Goal: Task Accomplishment & Management: Manage account settings

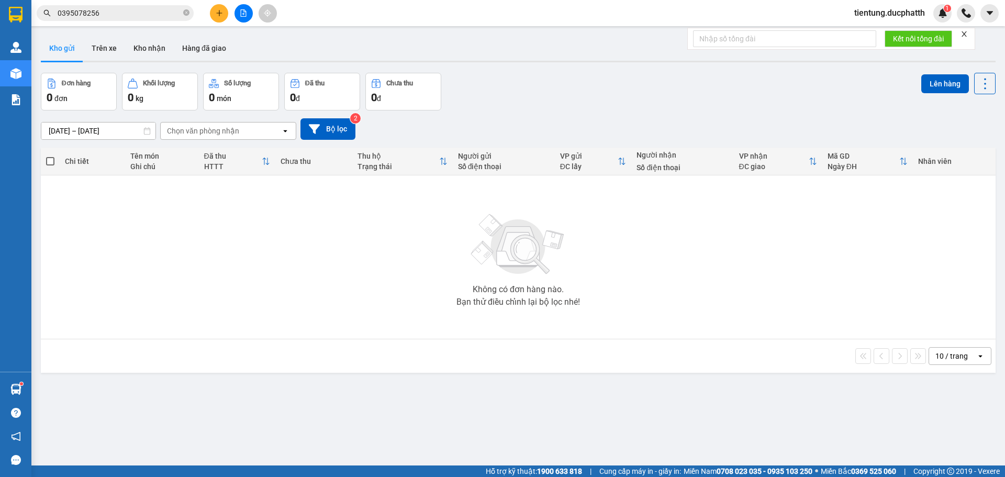
click at [240, 16] on icon "file-add" at bounding box center [243, 12] width 7 height 7
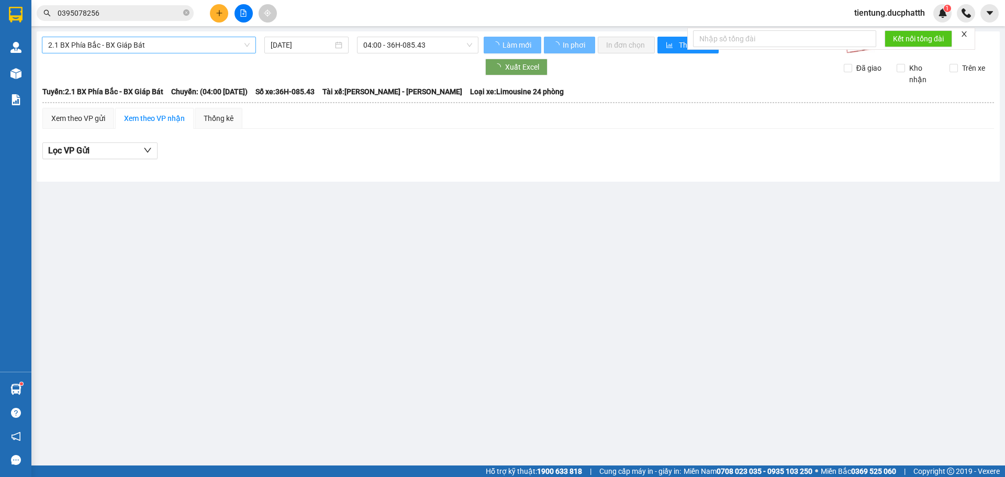
click at [165, 41] on span "2.1 BX Phía Bắc - BX Giáp Bát" at bounding box center [149, 45] width 202 height 16
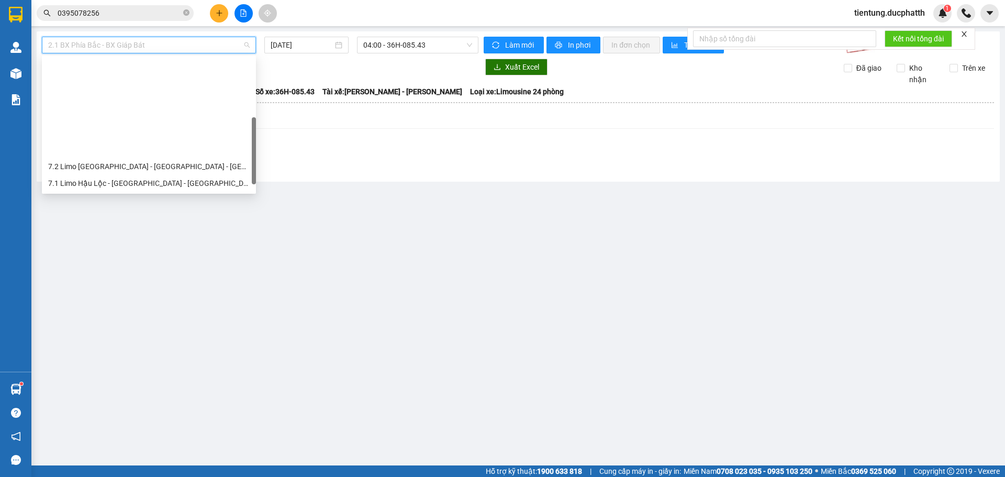
scroll to position [105, 0]
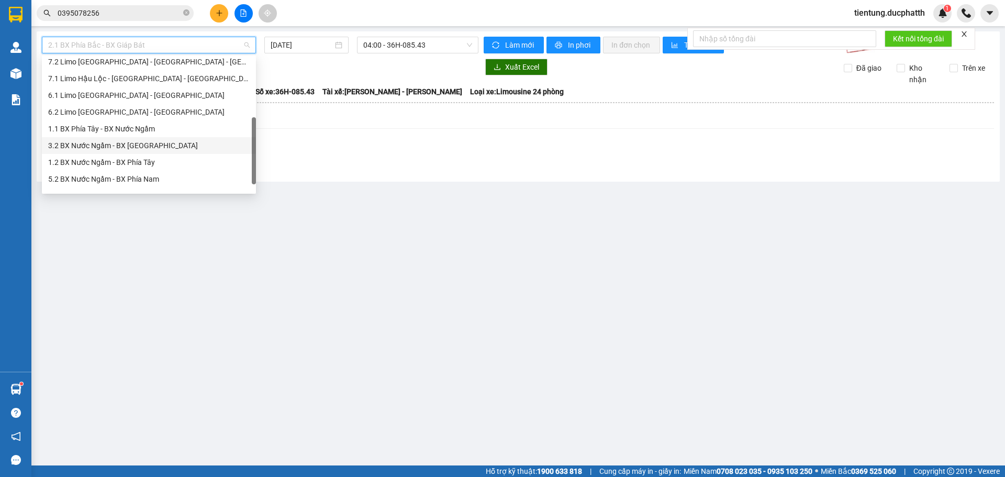
click at [173, 147] on div "3.2 BX Nước Ngầm - BX [GEOGRAPHIC_DATA]" at bounding box center [149, 146] width 202 height 12
type input "[DATE]"
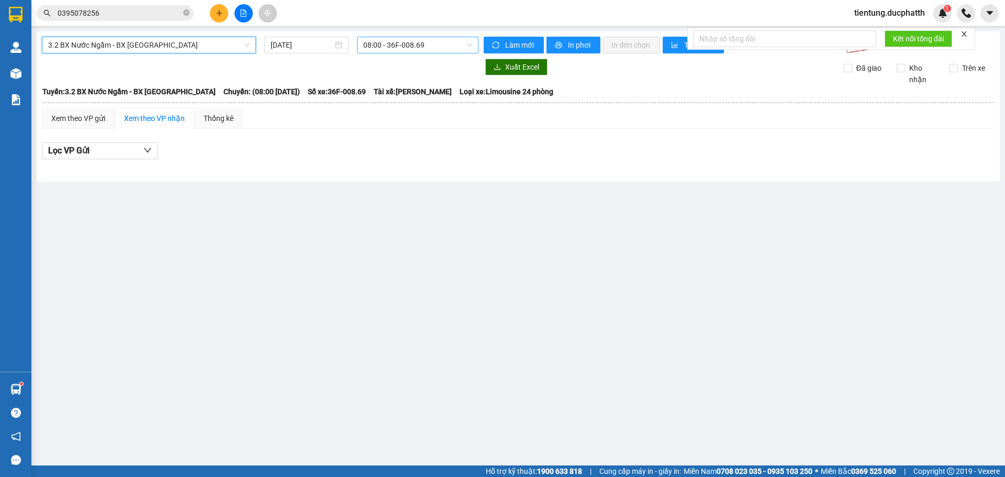
drag, startPoint x: 376, startPoint y: 43, endPoint x: 380, endPoint y: 50, distance: 7.0
click at [377, 45] on span "08:00 - 36F-008.69" at bounding box center [417, 45] width 109 height 16
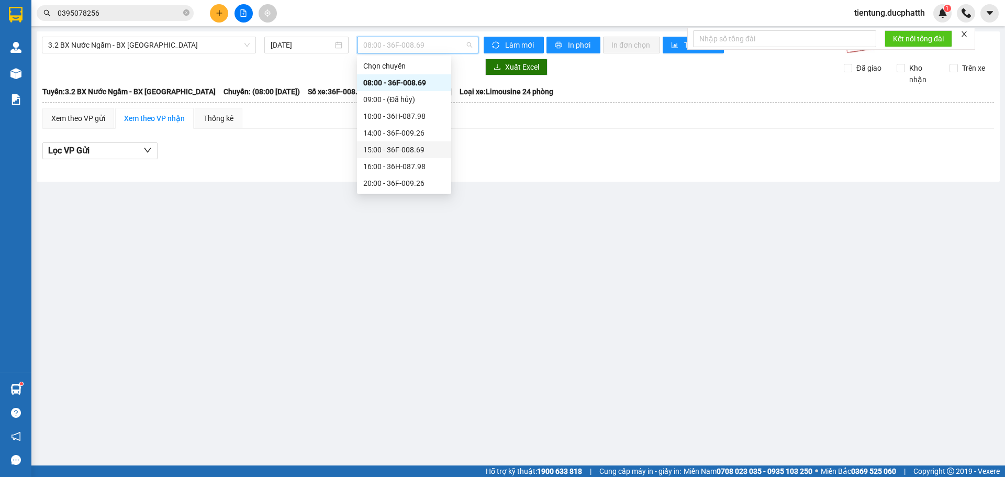
scroll to position [34, 0]
click at [420, 149] on div "20:00 - 36F-009.26" at bounding box center [404, 150] width 82 height 12
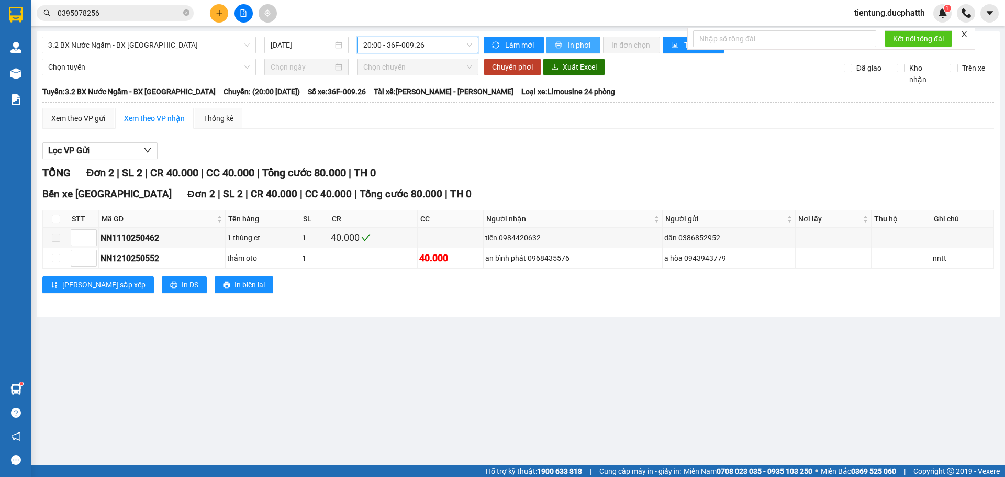
click at [570, 46] on span "In phơi" at bounding box center [580, 45] width 24 height 12
click at [428, 48] on span "20:00 - 36F-009.26" at bounding box center [417, 45] width 109 height 16
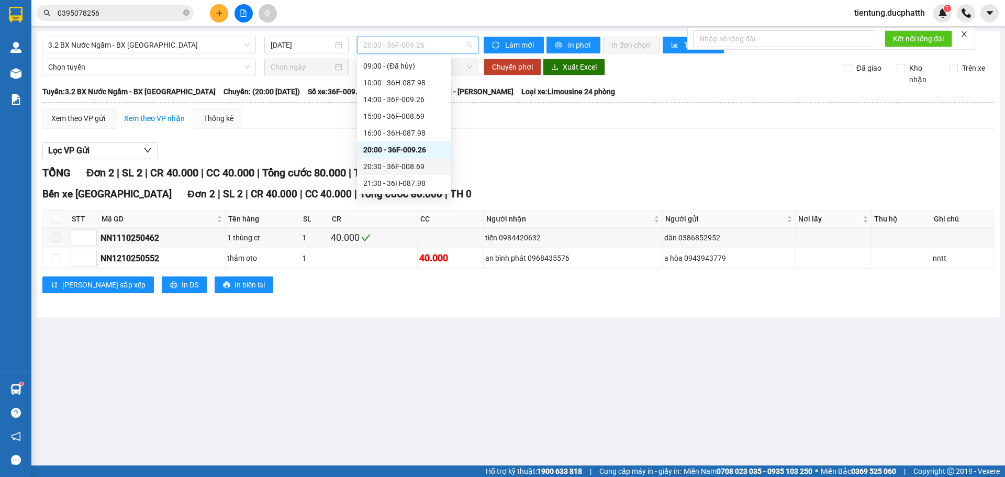
drag, startPoint x: 506, startPoint y: 146, endPoint x: 501, endPoint y: 101, distance: 44.8
click at [507, 142] on div "Lọc VP Gửi" at bounding box center [518, 150] width 952 height 17
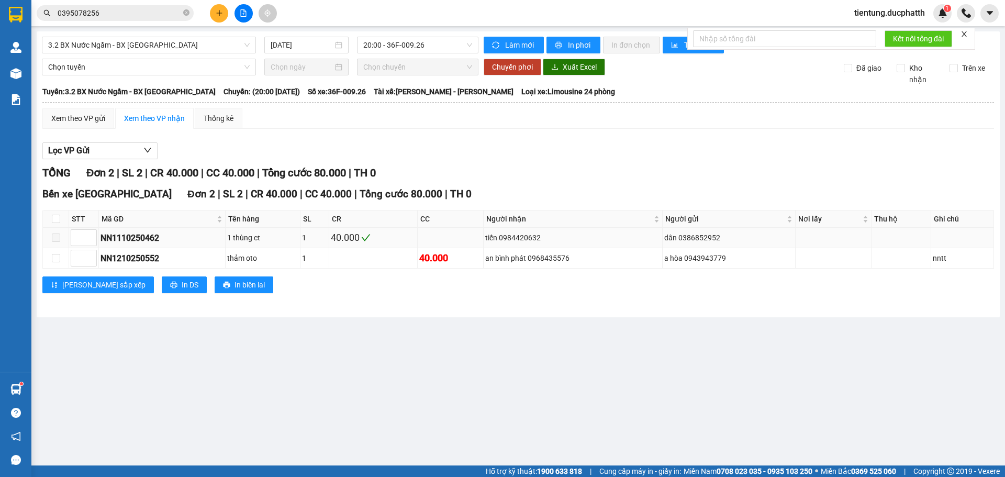
click at [368, 236] on icon "check" at bounding box center [365, 237] width 9 height 9
click at [576, 47] on span "In phơi" at bounding box center [580, 45] width 24 height 12
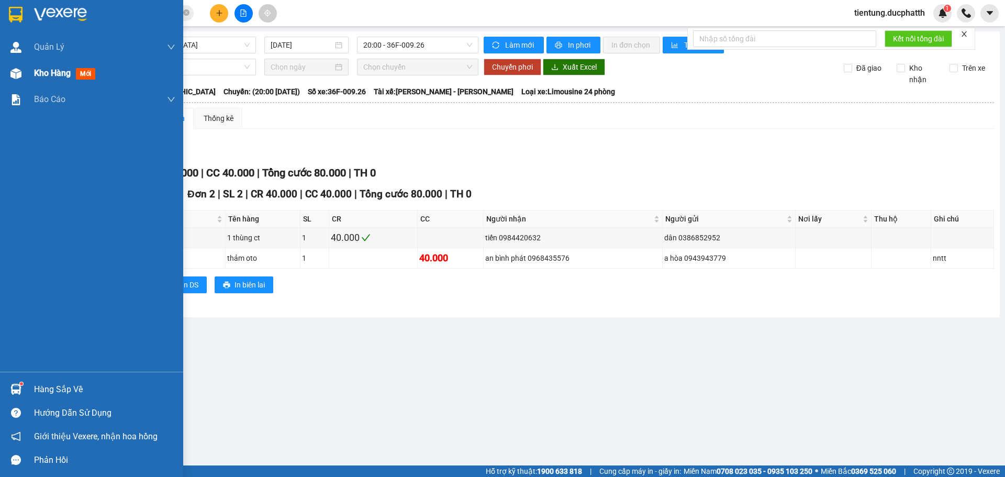
click at [56, 72] on span "Kho hàng" at bounding box center [52, 73] width 37 height 10
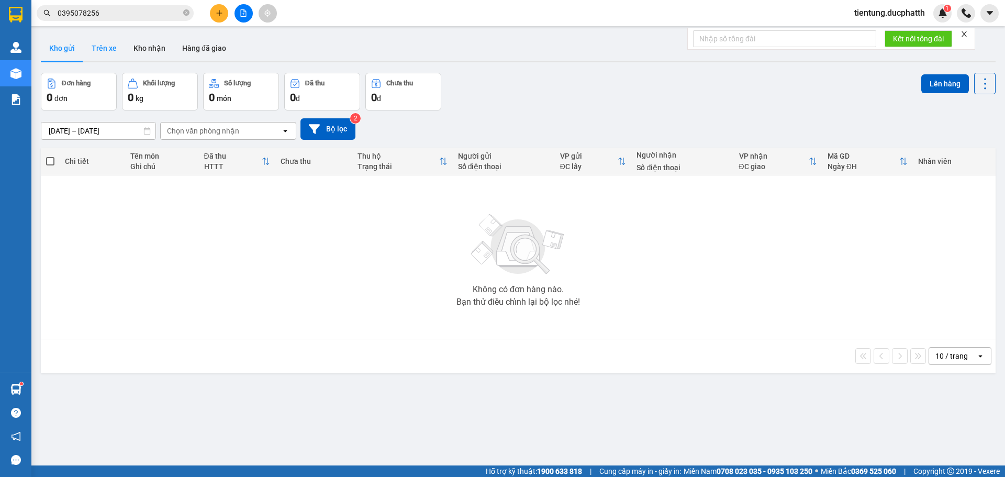
click at [114, 47] on button "Trên xe" at bounding box center [104, 48] width 42 height 25
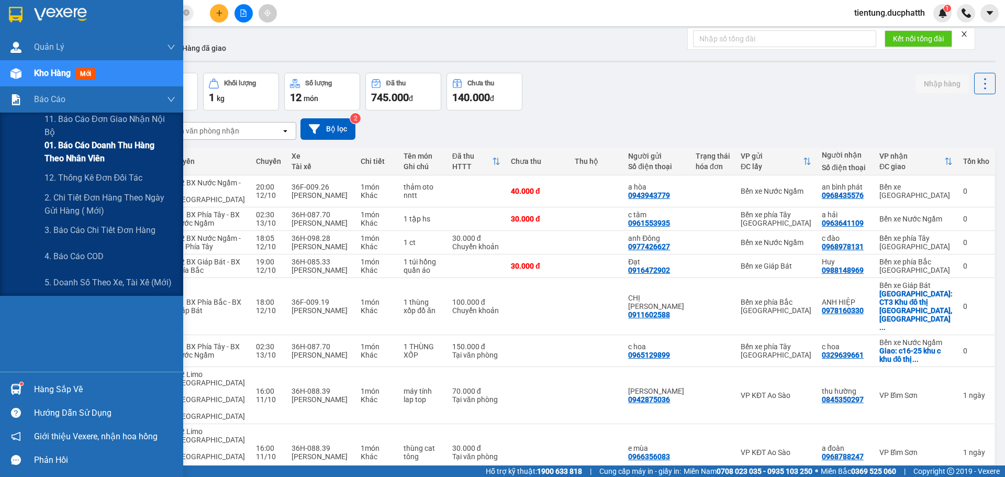
drag, startPoint x: 71, startPoint y: 149, endPoint x: 95, endPoint y: 144, distance: 24.0
click at [72, 149] on span "01. Báo cáo doanh thu hàng theo nhân viên" at bounding box center [110, 152] width 131 height 26
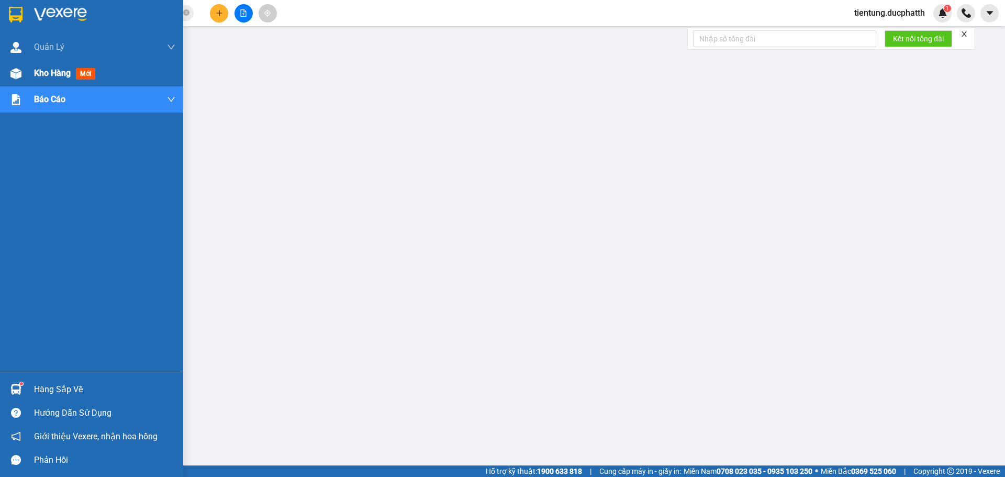
click at [44, 76] on span "Kho hàng" at bounding box center [52, 73] width 37 height 10
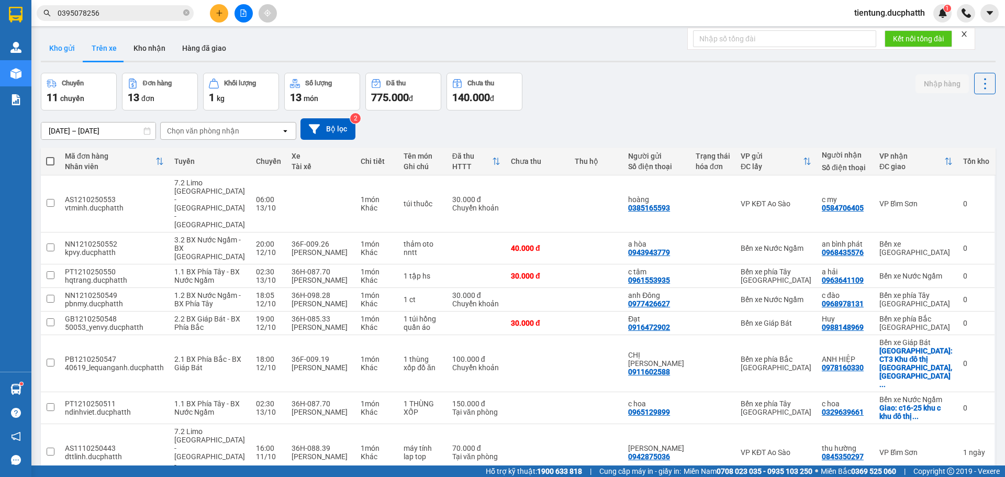
click at [60, 44] on button "Kho gửi" at bounding box center [62, 48] width 42 height 25
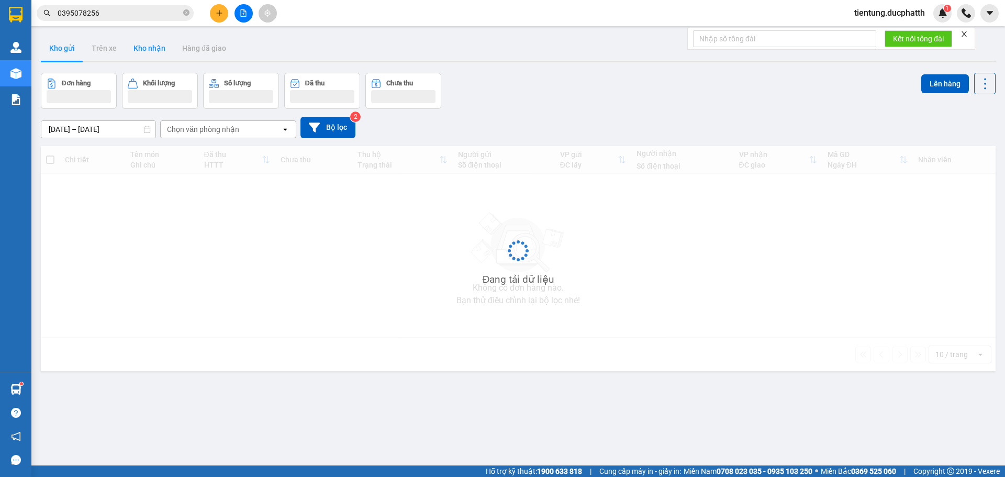
click at [157, 53] on button "Kho nhận" at bounding box center [149, 48] width 49 height 25
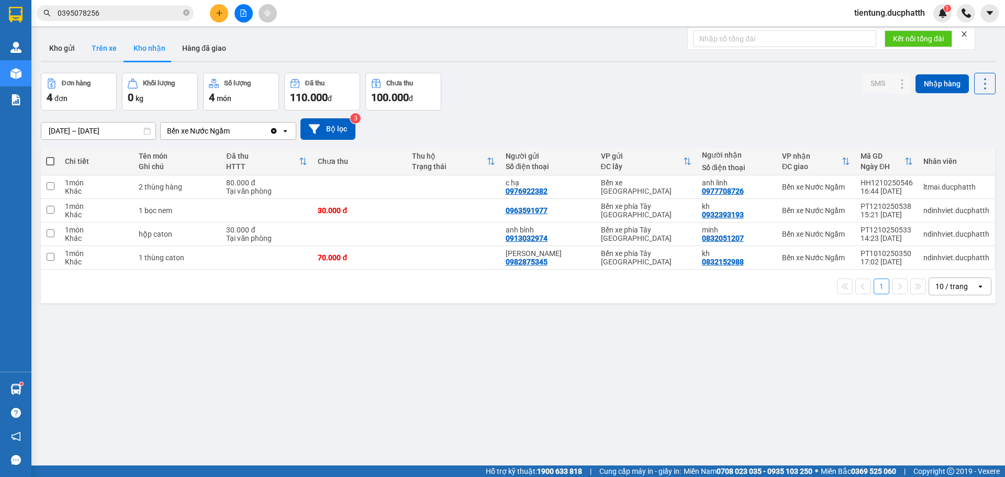
click at [94, 47] on button "Trên xe" at bounding box center [104, 48] width 42 height 25
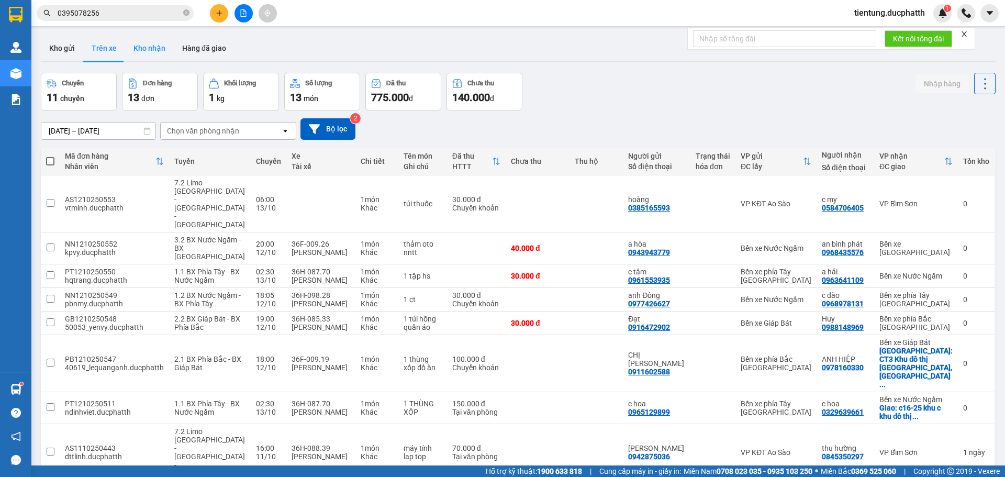
click at [150, 48] on button "Kho nhận" at bounding box center [149, 48] width 49 height 25
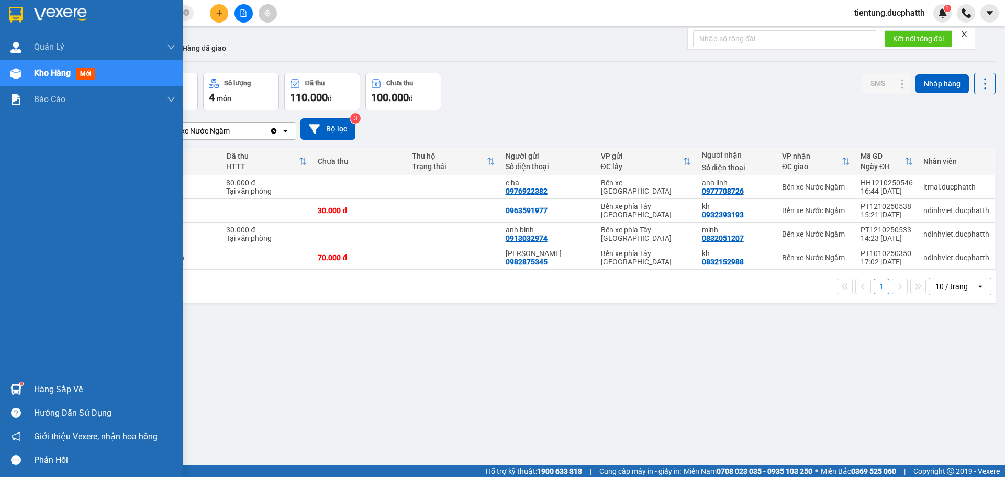
click at [35, 386] on div "Hàng sắp về" at bounding box center [104, 390] width 141 height 16
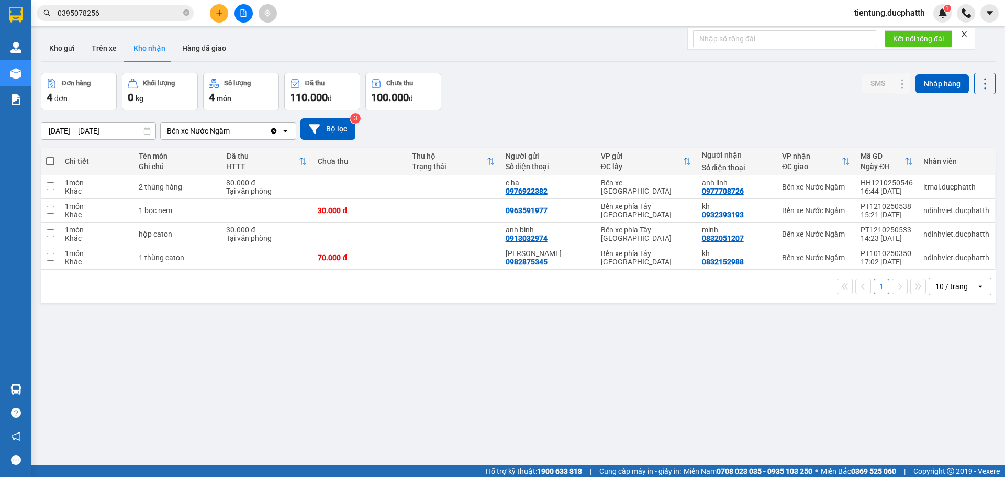
click at [539, 358] on section "Kết quả tìm kiếm ( 2 ) Bộ lọc Mã ĐH Trạng thái Món hàng Thu hộ Tổng cước Chưa c…" at bounding box center [502, 238] width 1005 height 477
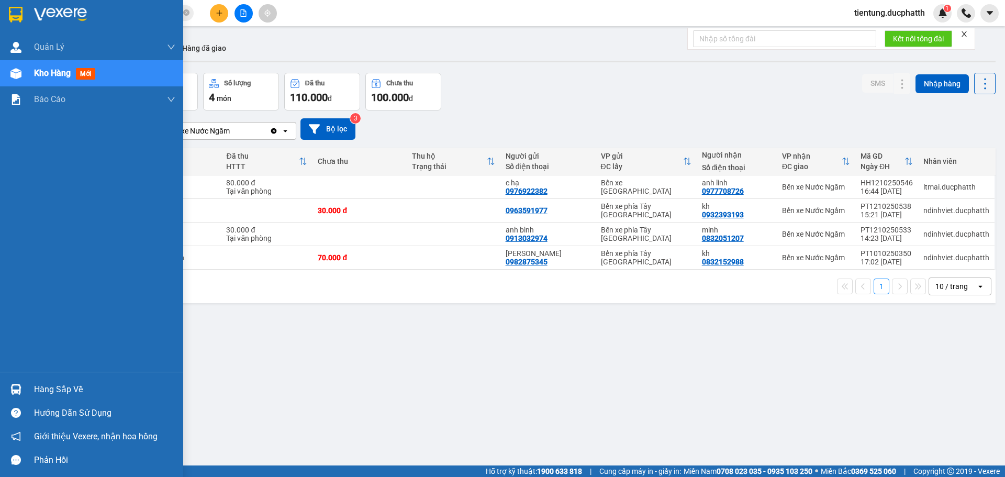
click at [55, 388] on div "Hàng sắp về" at bounding box center [104, 390] width 141 height 16
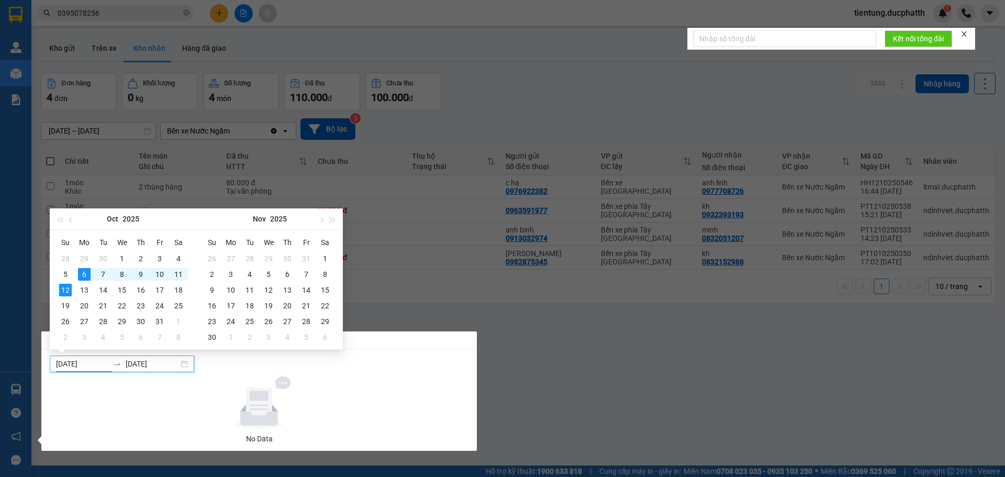
click at [94, 366] on input "[DATE]" at bounding box center [82, 364] width 53 height 12
type input "[DATE]"
click at [65, 284] on div "12" at bounding box center [65, 290] width 13 height 13
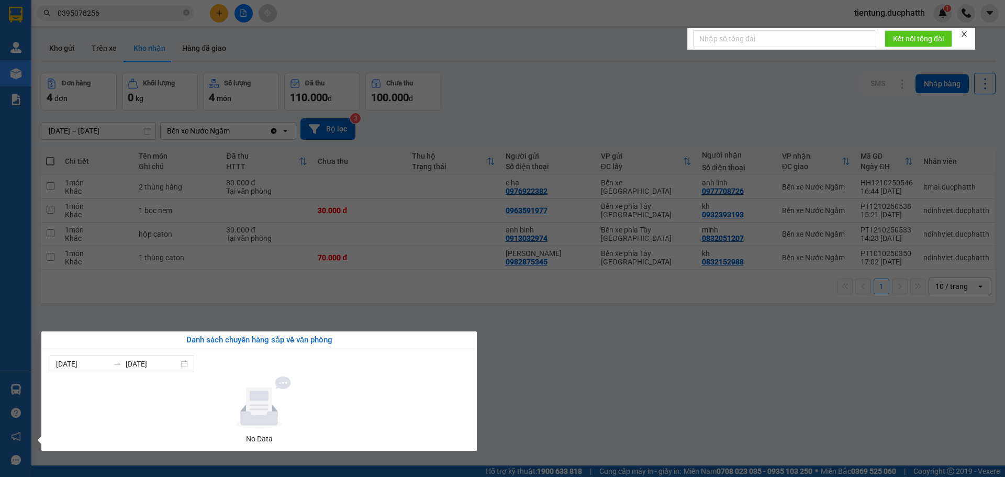
click at [610, 365] on section "Kết quả tìm kiếm ( 2 ) Bộ lọc Mã ĐH Trạng thái Món hàng Thu hộ Tổng cước Chưa c…" at bounding box center [502, 238] width 1005 height 477
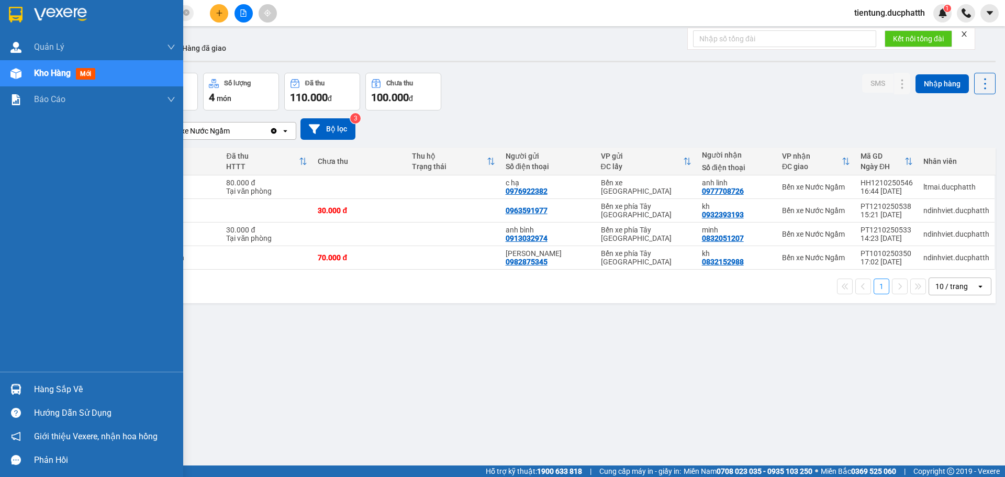
click at [56, 388] on div "Hàng sắp về" at bounding box center [104, 390] width 141 height 16
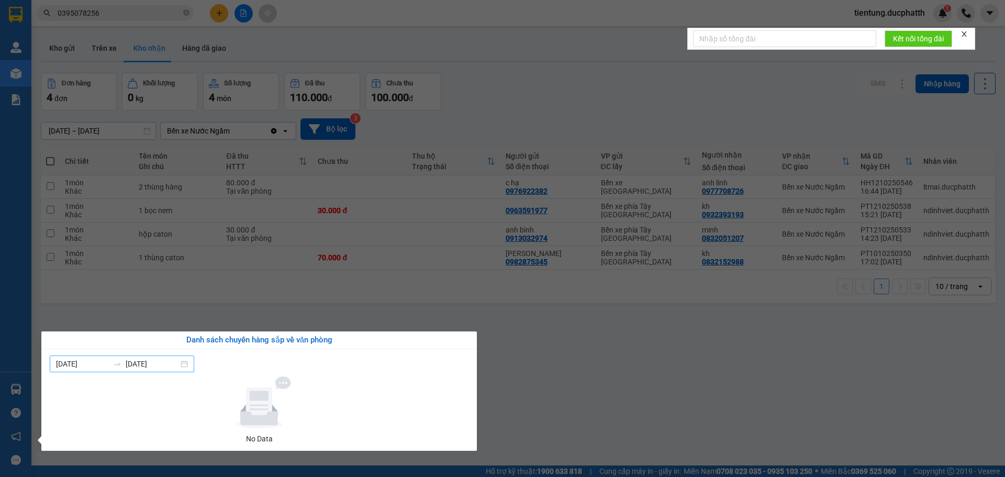
click at [63, 359] on input "[DATE]" at bounding box center [82, 364] width 53 height 12
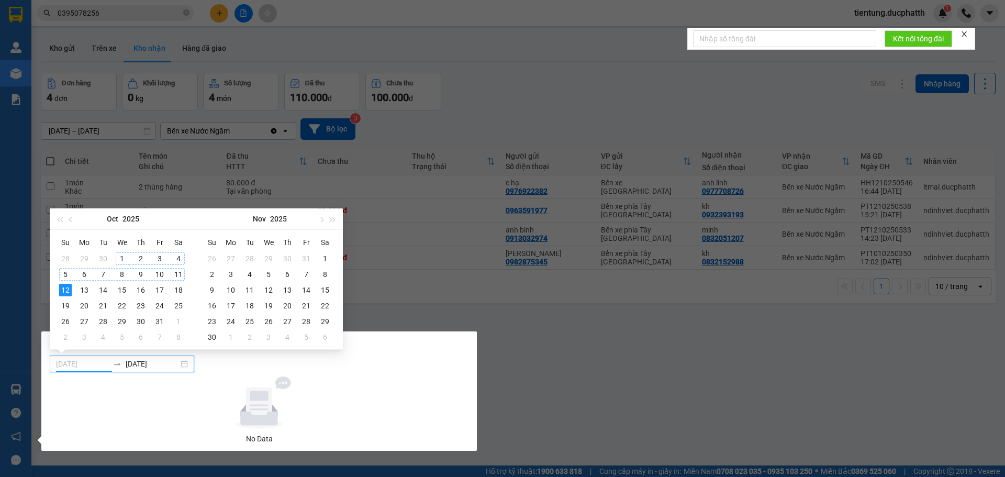
type input "[DATE]"
click at [122, 253] on div "1" at bounding box center [122, 258] width 13 height 13
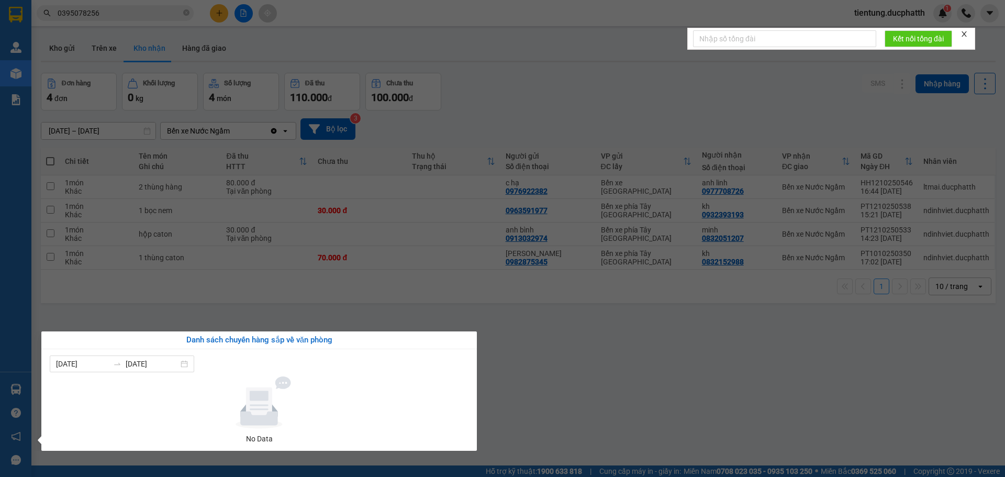
click at [513, 375] on section "Kết quả tìm kiếm ( 2 ) Bộ lọc Mã ĐH Trạng thái Món hàng Thu hộ Tổng cước Chưa c…" at bounding box center [502, 238] width 1005 height 477
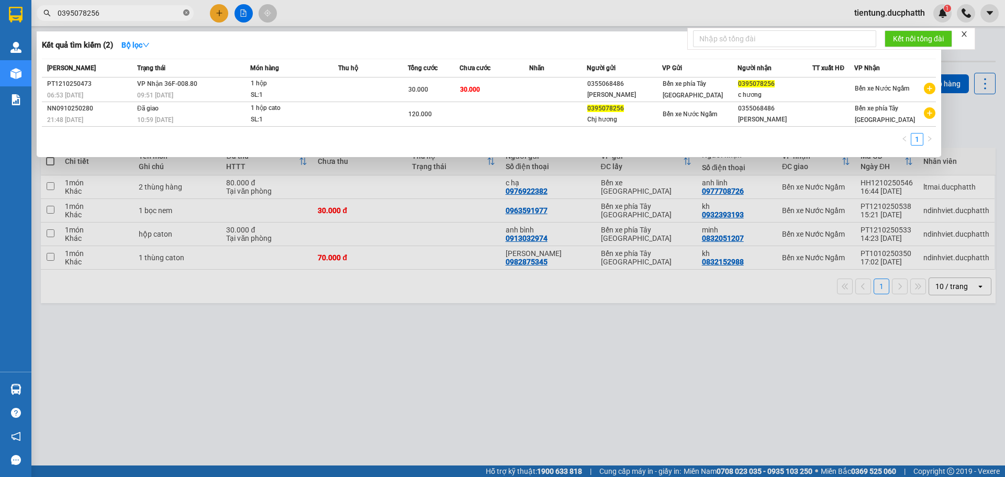
click at [185, 13] on icon "close-circle" at bounding box center [186, 12] width 6 height 6
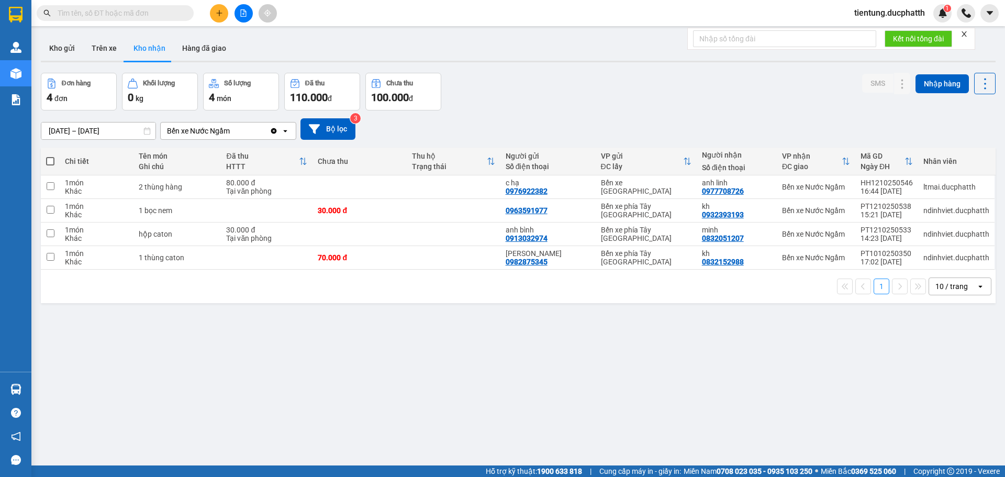
click at [141, 14] on input "text" at bounding box center [120, 13] width 124 height 12
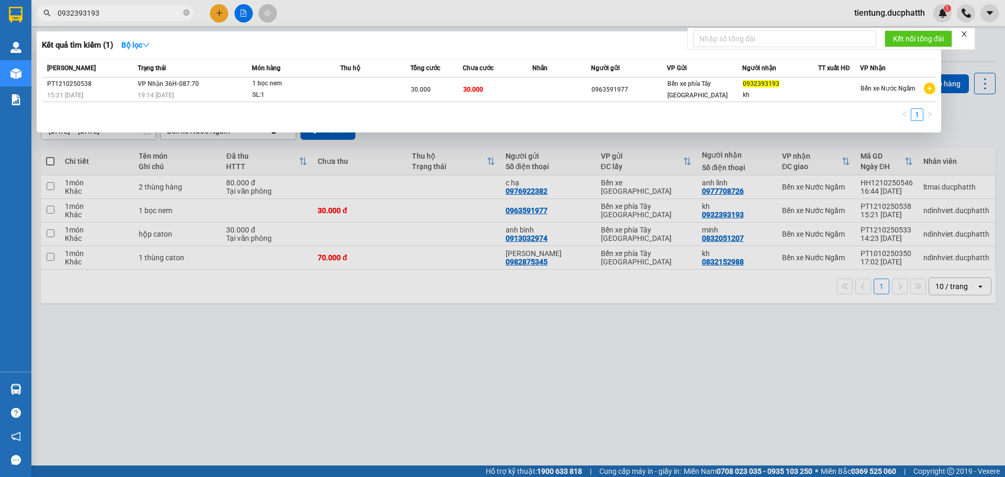
type input "0932393193"
click at [416, 340] on div at bounding box center [502, 238] width 1005 height 477
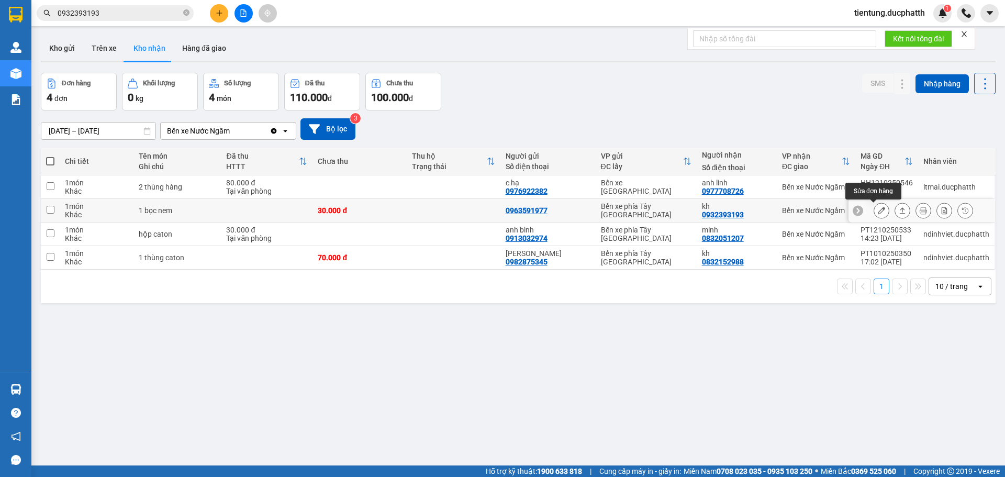
click at [878, 209] on icon at bounding box center [881, 210] width 7 height 7
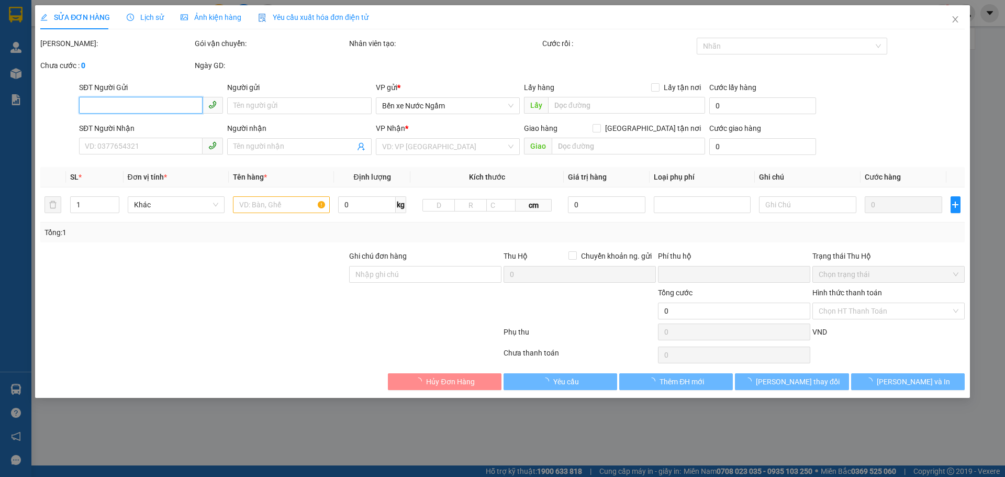
type input "0963591977"
type input "0932393193"
type input "kh"
type input "0"
type input "30.000"
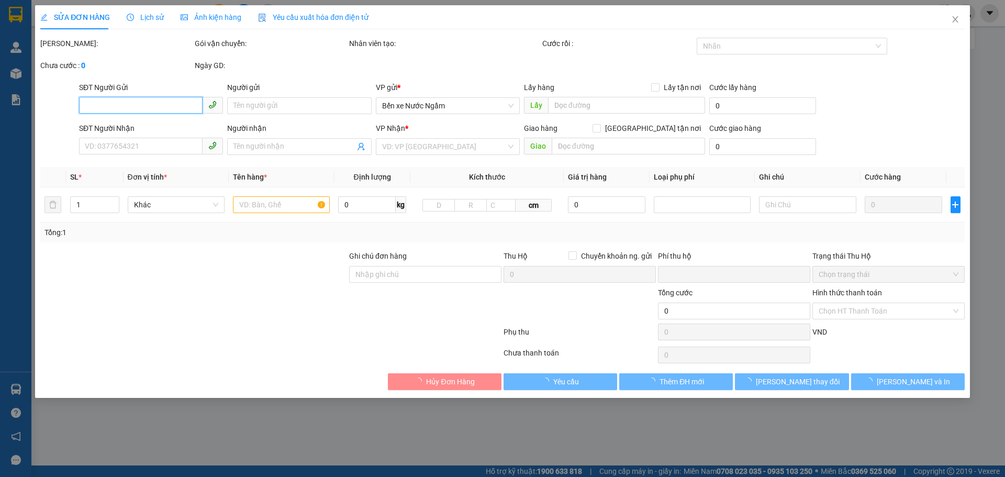
type input "30.000"
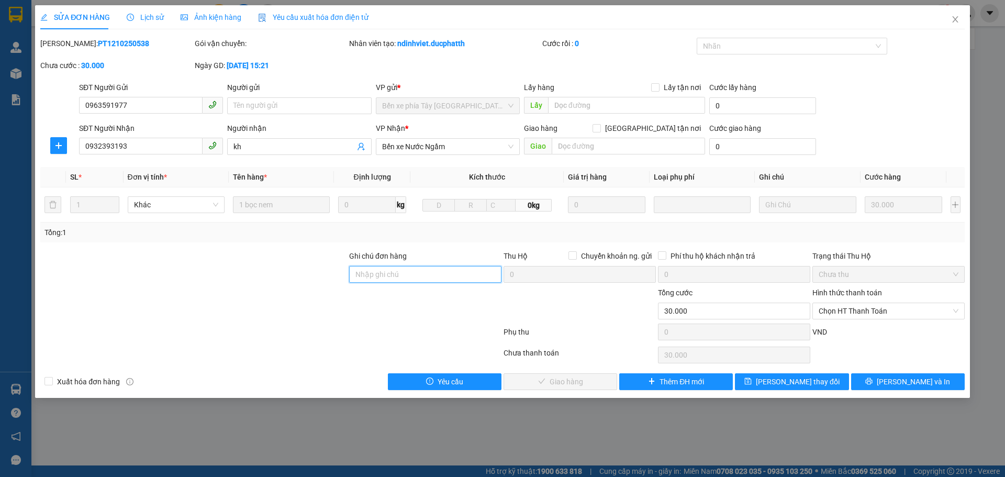
drag, startPoint x: 393, startPoint y: 275, endPoint x: 415, endPoint y: 273, distance: 22.6
click at [394, 275] on input "Ghi chú đơn hàng" at bounding box center [425, 274] width 152 height 17
click at [868, 310] on span "Chọn HT Thanh Toán" at bounding box center [889, 311] width 140 height 16
type input "ck [DATE] 20h50 [PERSON_NAME] huy shb cty"
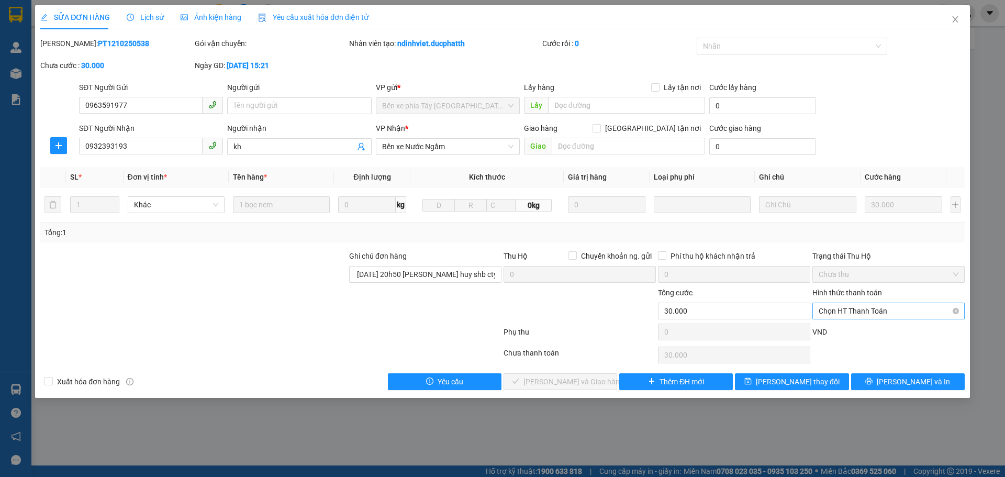
scroll to position [0, 0]
click at [860, 348] on div "Chuyển khoản" at bounding box center [889, 349] width 140 height 12
type input "0"
click at [569, 372] on div "Total Paid Fee 0 Total UnPaid Fee 30.000 Cash Collection Total Fee Mã ĐH: PT121…" at bounding box center [502, 214] width 925 height 352
click at [569, 376] on span "[PERSON_NAME] và Giao hàng" at bounding box center [574, 382] width 101 height 12
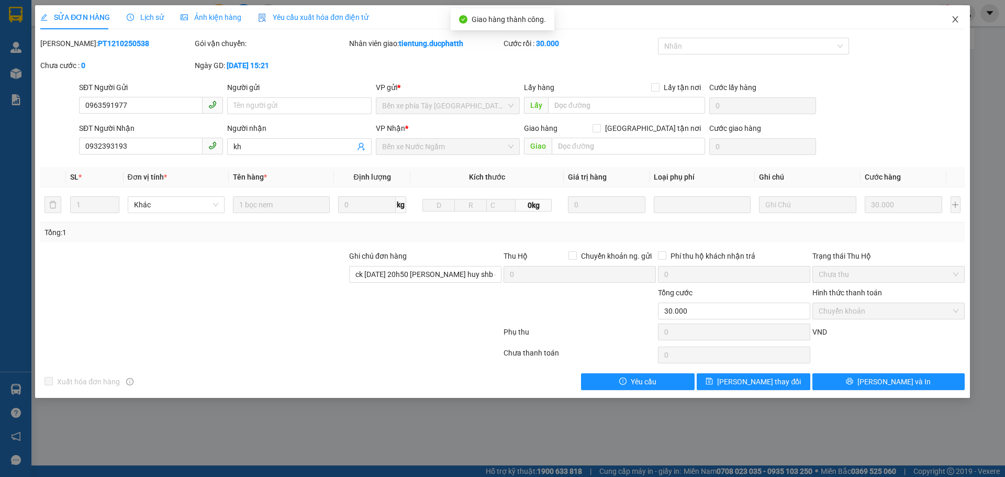
click at [953, 16] on icon "close" at bounding box center [955, 19] width 8 height 8
